Goal: Browse casually

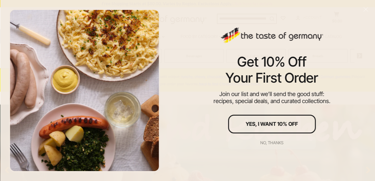
click at [267, 142] on div "No, thanks" at bounding box center [272, 143] width 23 height 4
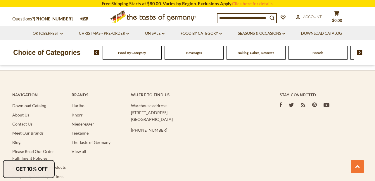
scroll to position [1092, 0]
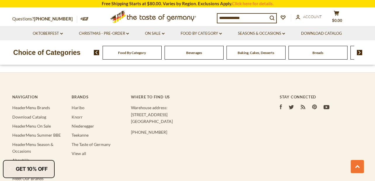
scroll to position [1091, 0]
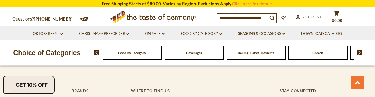
scroll to position [1084, 0]
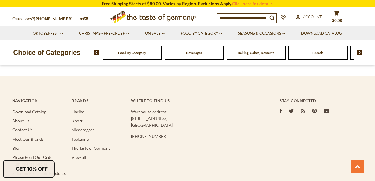
scroll to position [1077, 0]
